Goal: Answer question/provide support

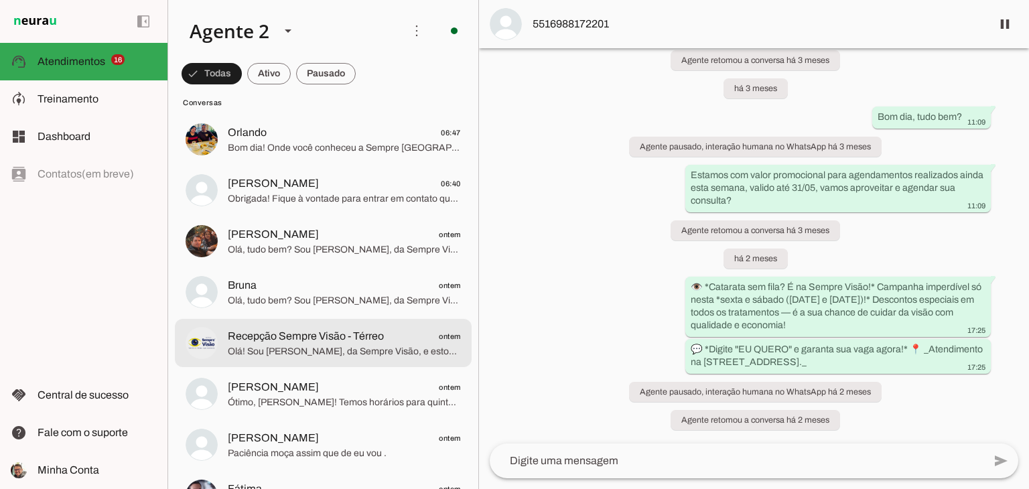
scroll to position [1644, 0]
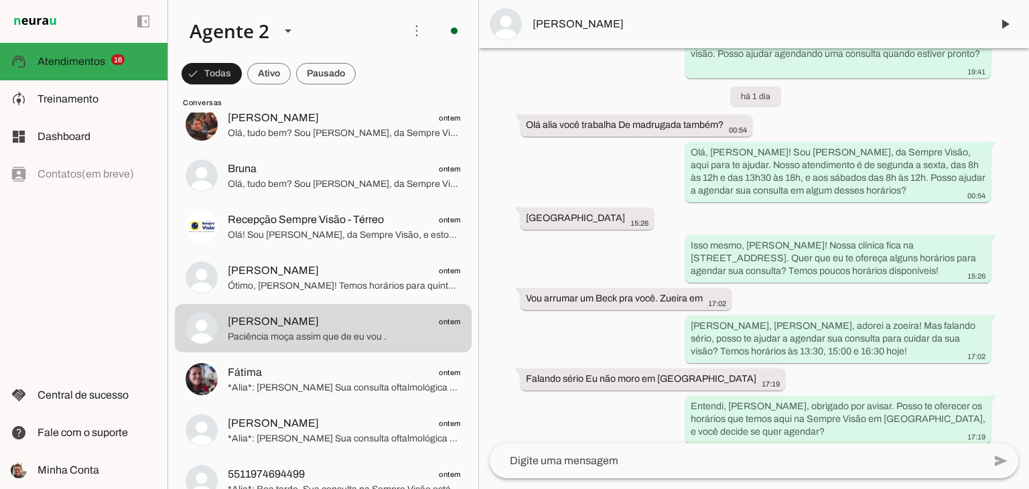
scroll to position [1161, 0]
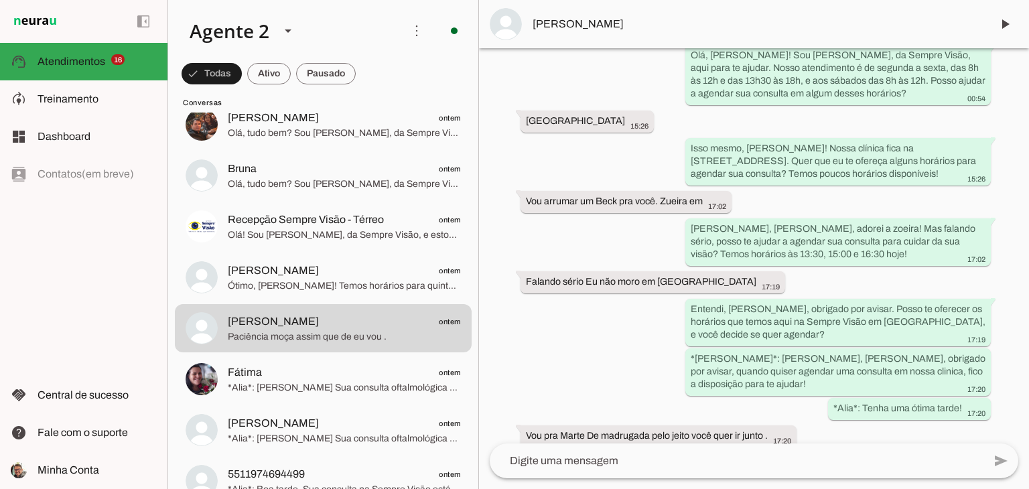
click at [560, 25] on span "[PERSON_NAME]" at bounding box center [757, 24] width 448 height 16
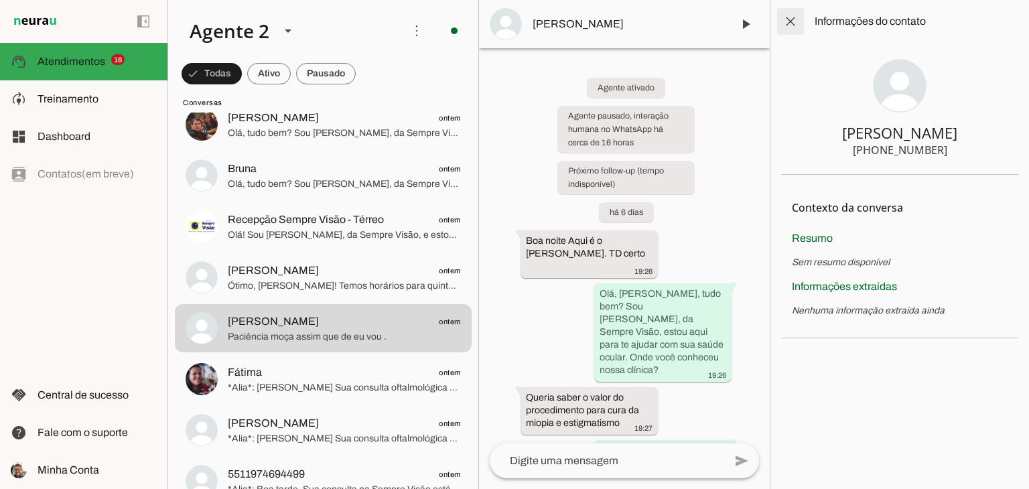
click at [792, 20] on span at bounding box center [791, 21] width 32 height 32
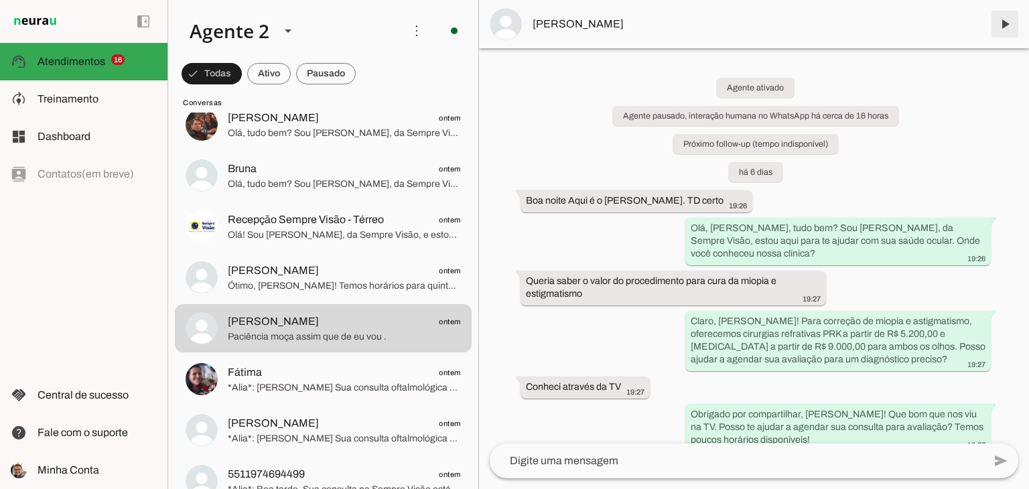
click at [1003, 27] on span at bounding box center [1005, 24] width 32 height 32
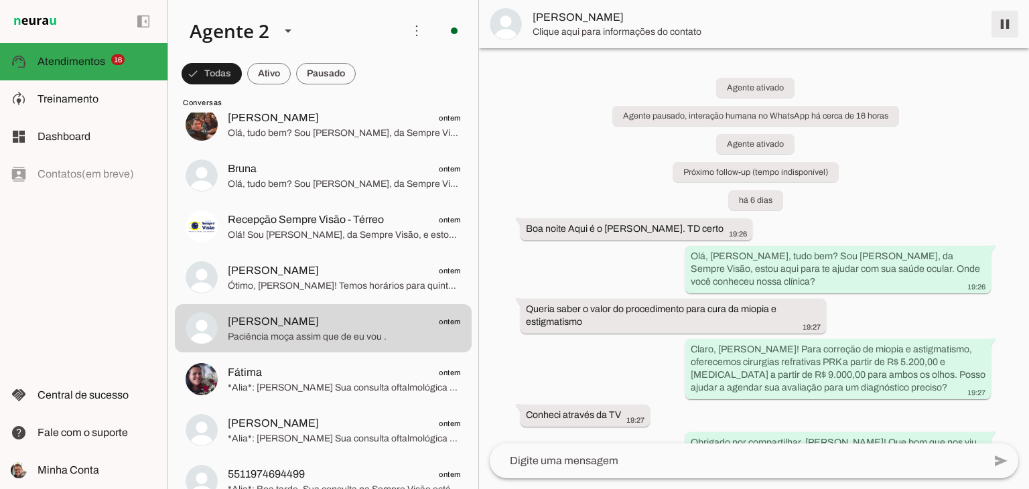
click at [1004, 35] on span at bounding box center [1005, 24] width 32 height 32
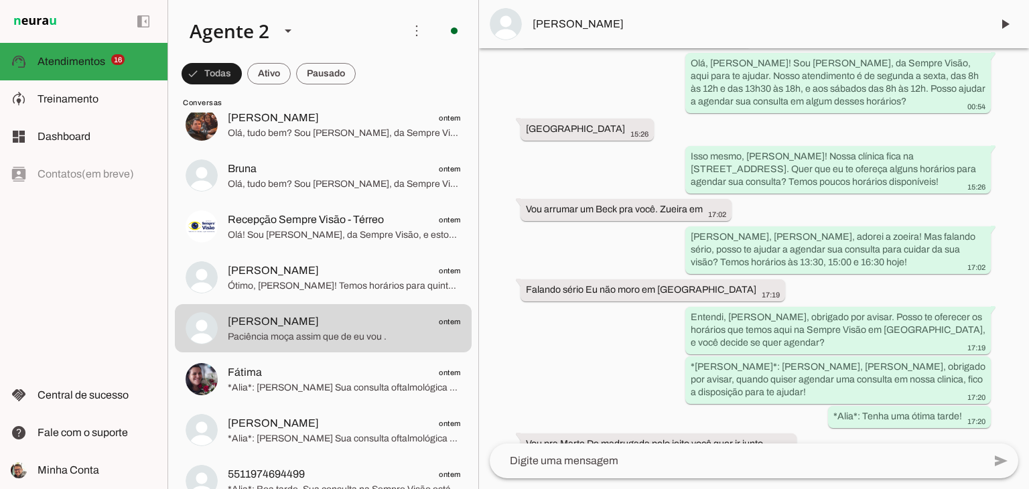
scroll to position [1217, 0]
